Goal: Transaction & Acquisition: Purchase product/service

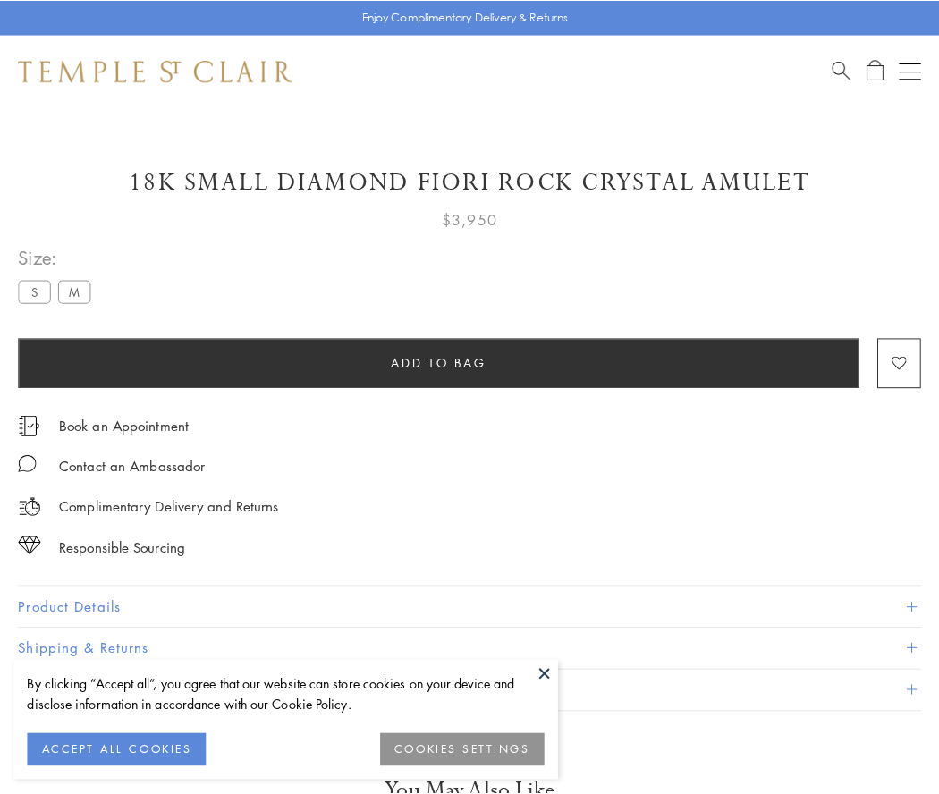
scroll to position [62, 0]
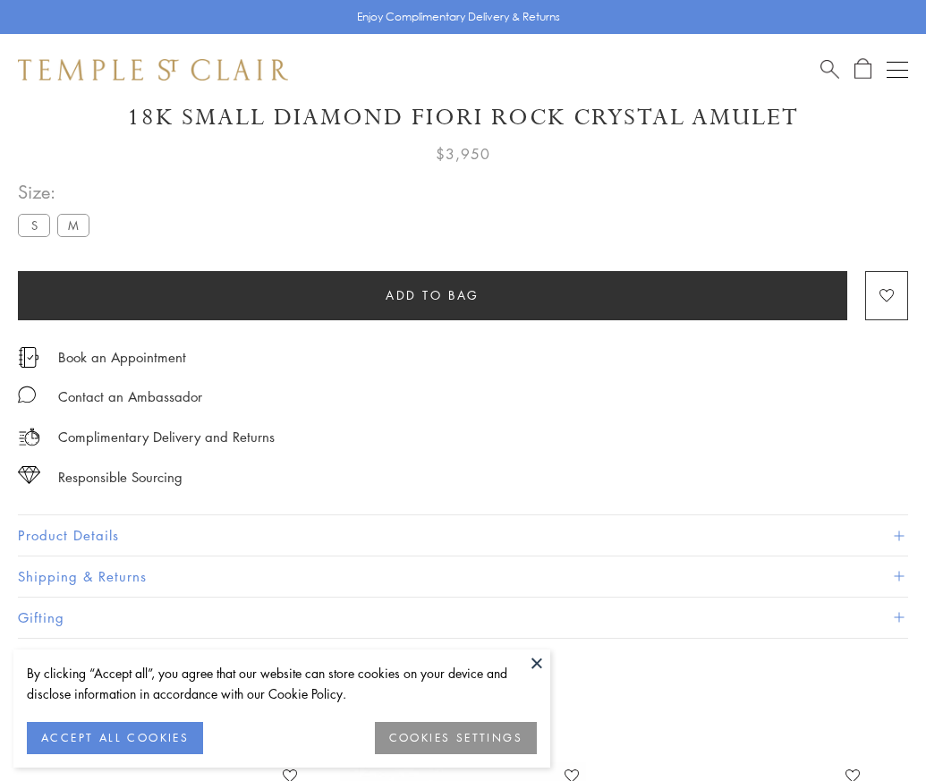
click at [432, 294] on span "Add to bag" at bounding box center [432, 295] width 94 height 20
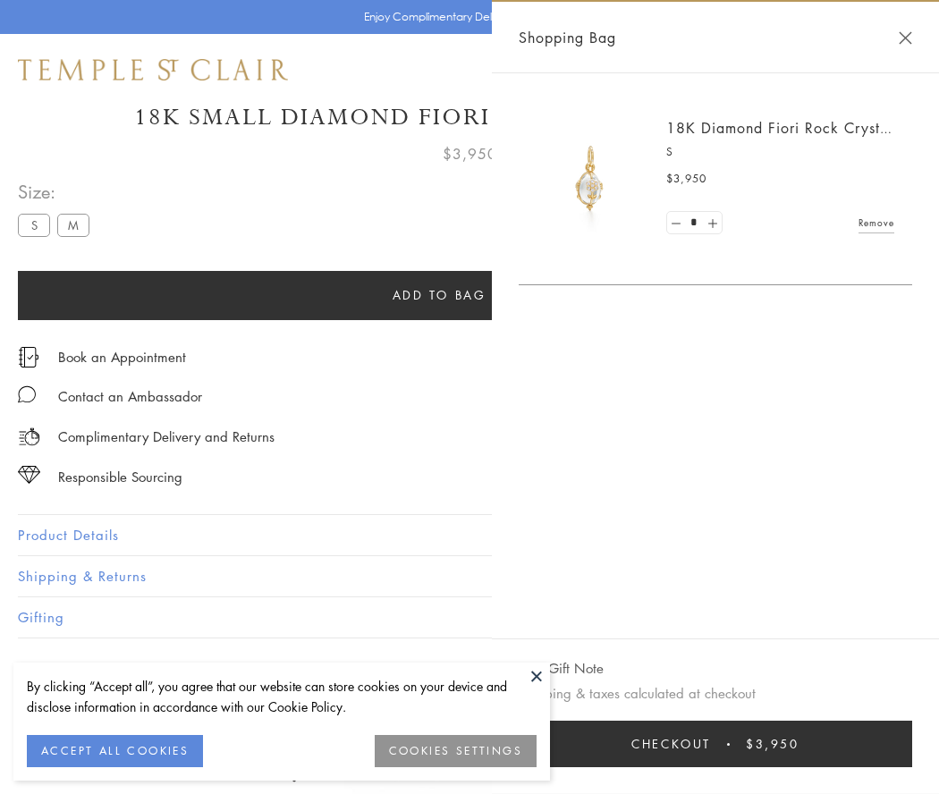
click at [690, 744] on span "Checkout" at bounding box center [671, 744] width 80 height 20
